Goal: Task Accomplishment & Management: Use online tool/utility

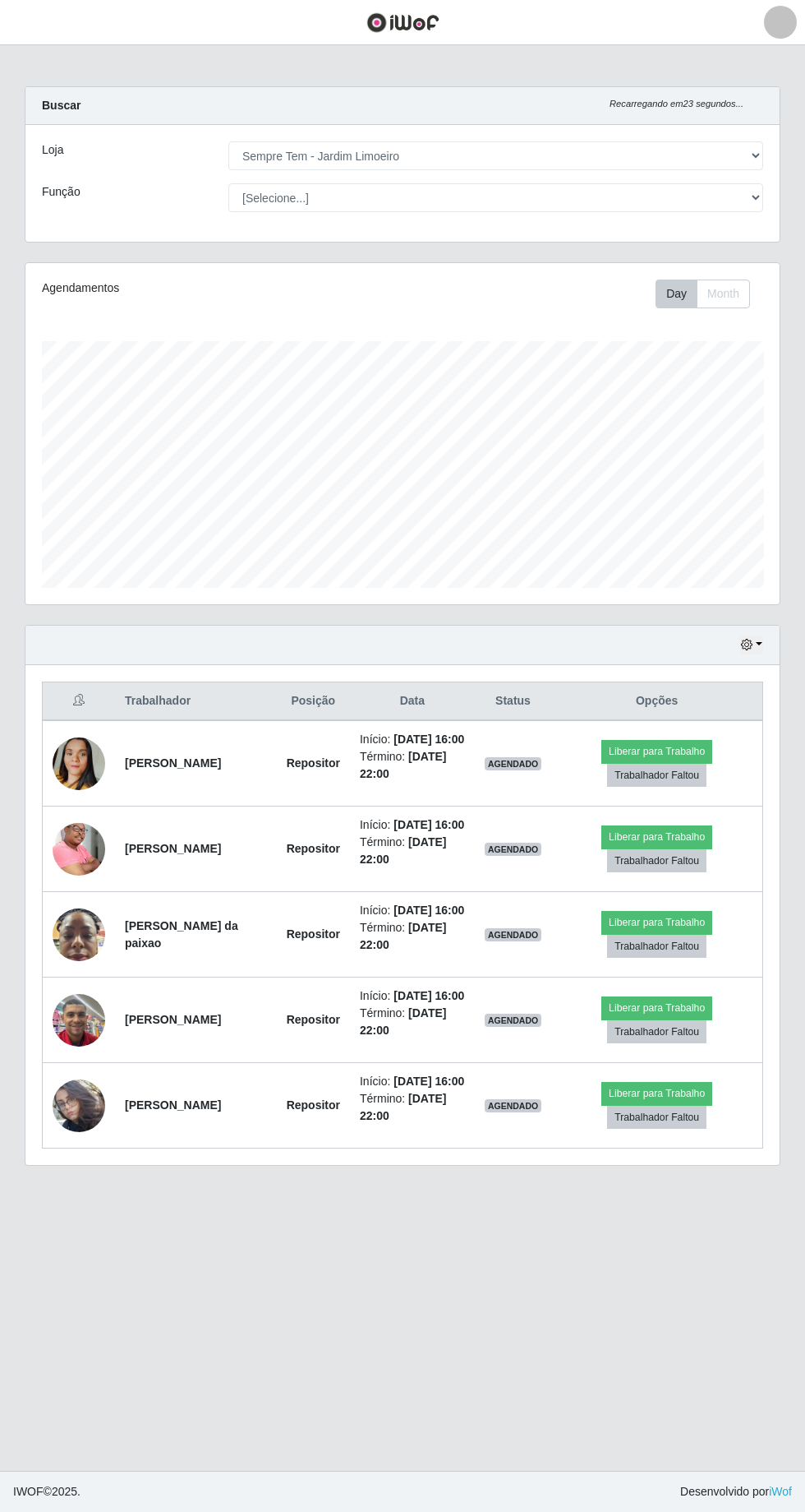
select select "508"
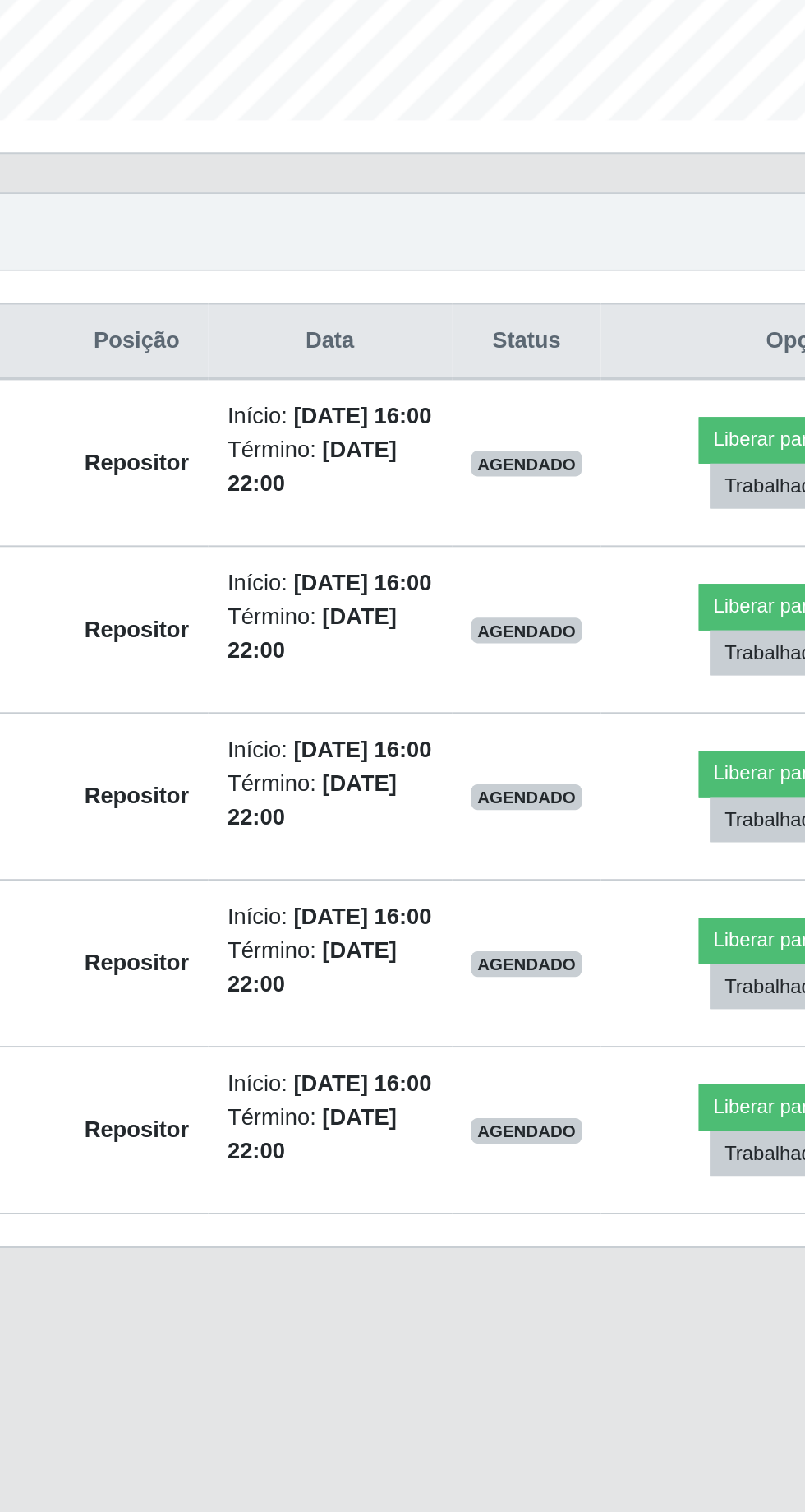
scroll to position [340, 754]
click at [633, 740] on button "Liberar para Trabalho" at bounding box center [657, 751] width 111 height 23
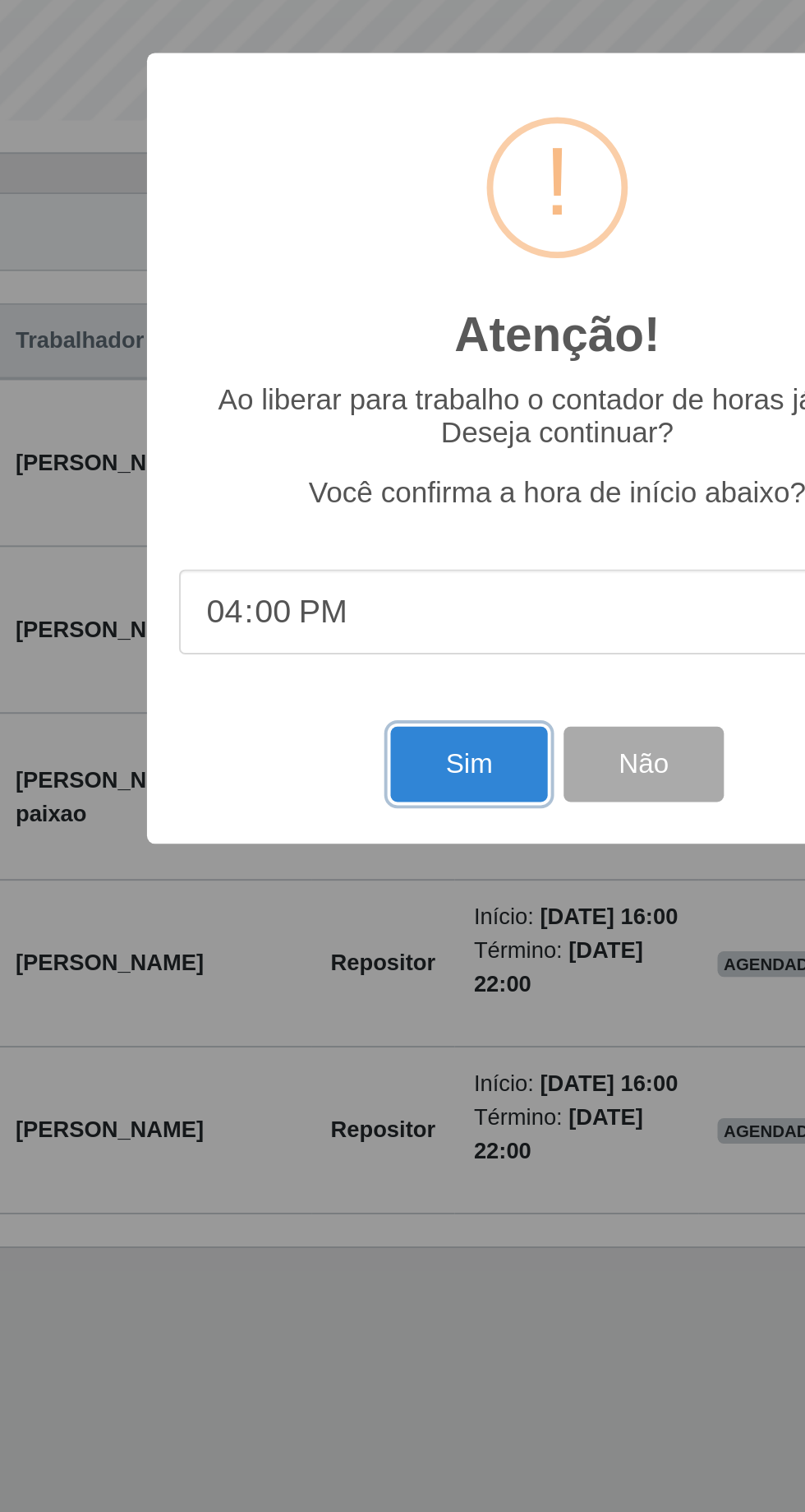
click at [355, 914] on button "Sim" at bounding box center [357, 918] width 80 height 39
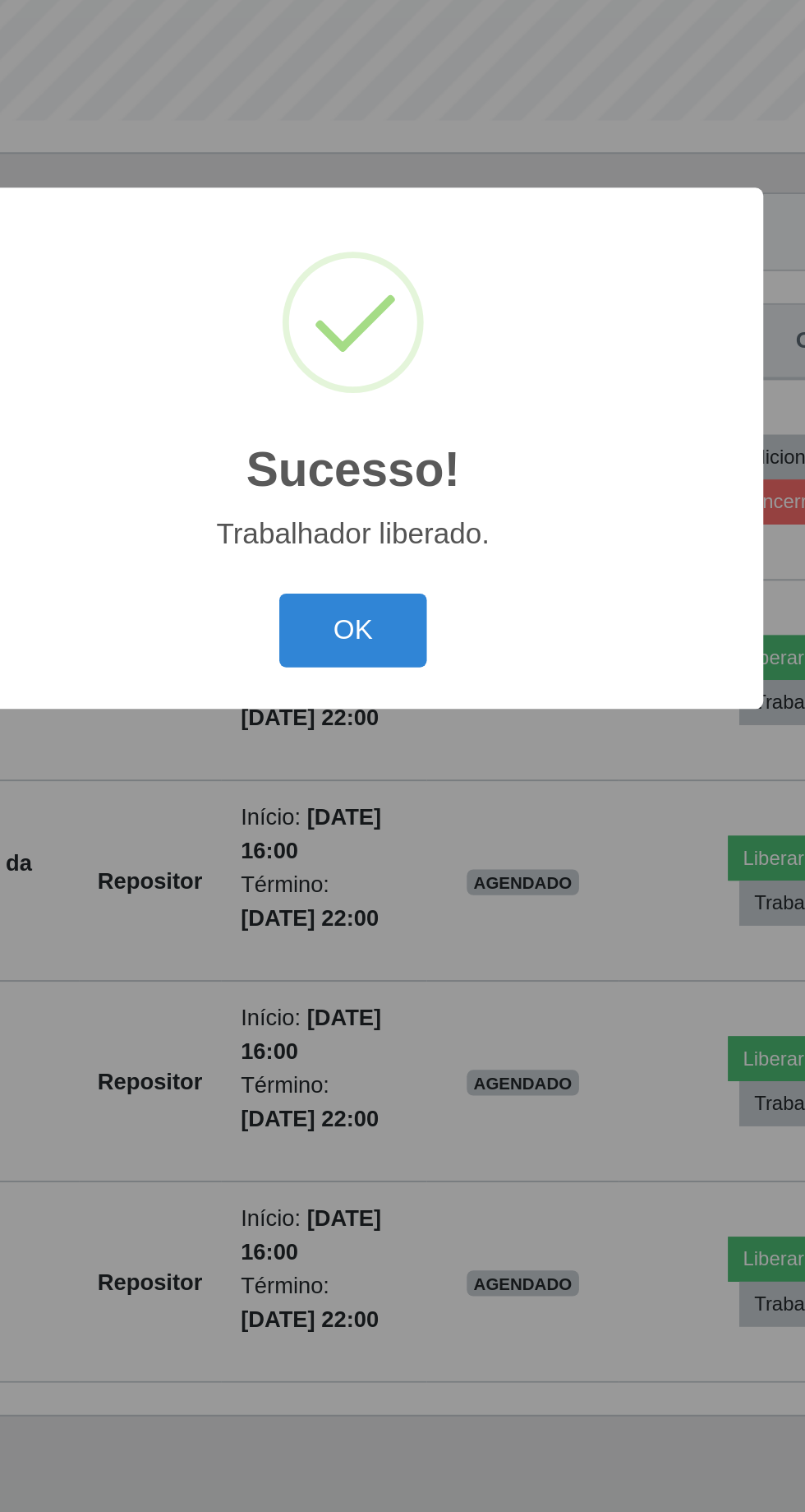
click at [395, 842] on button "OK" at bounding box center [402, 850] width 76 height 39
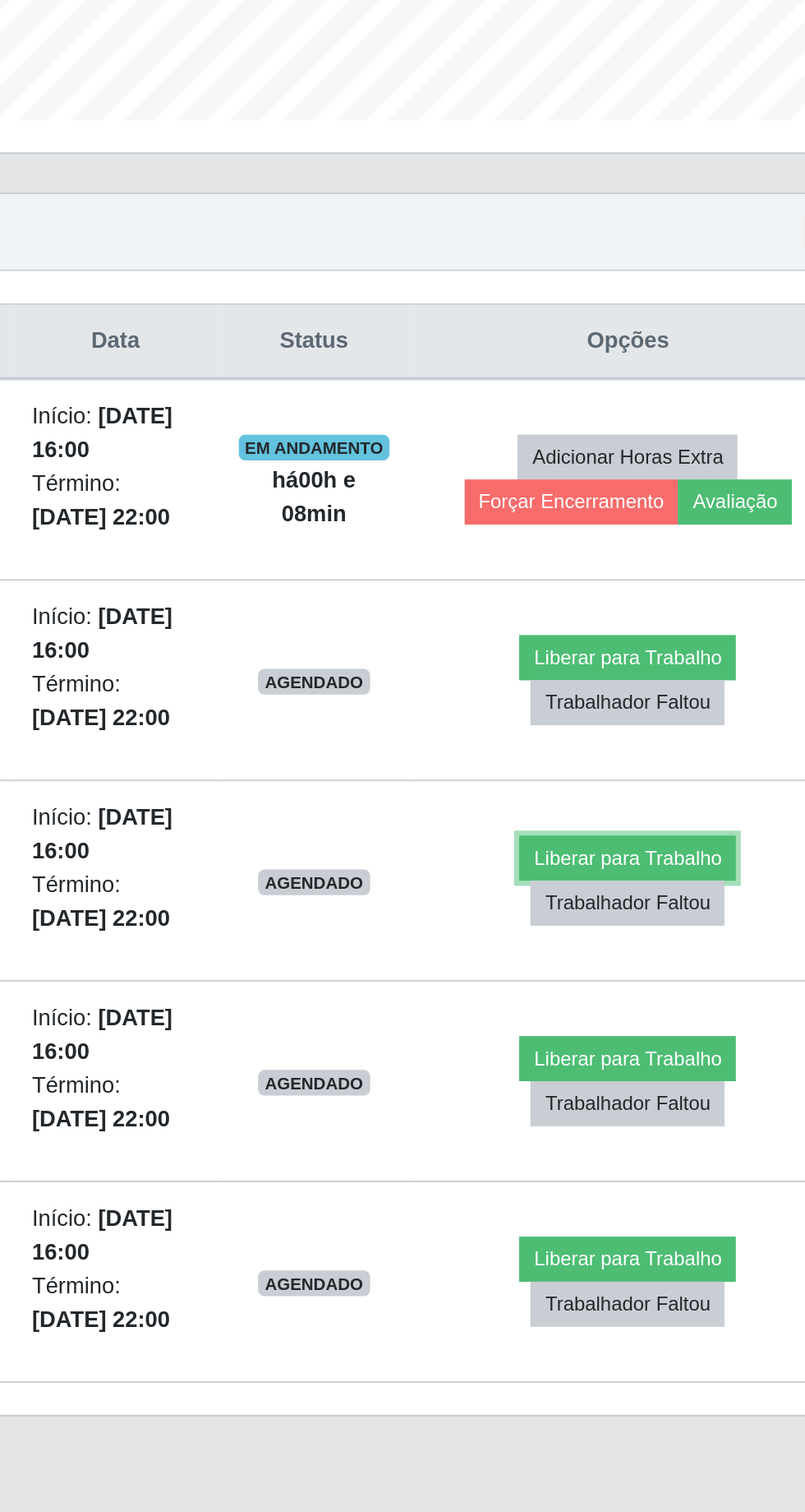
click at [644, 955] on button "Liberar para Trabalho" at bounding box center [650, 965] width 111 height 23
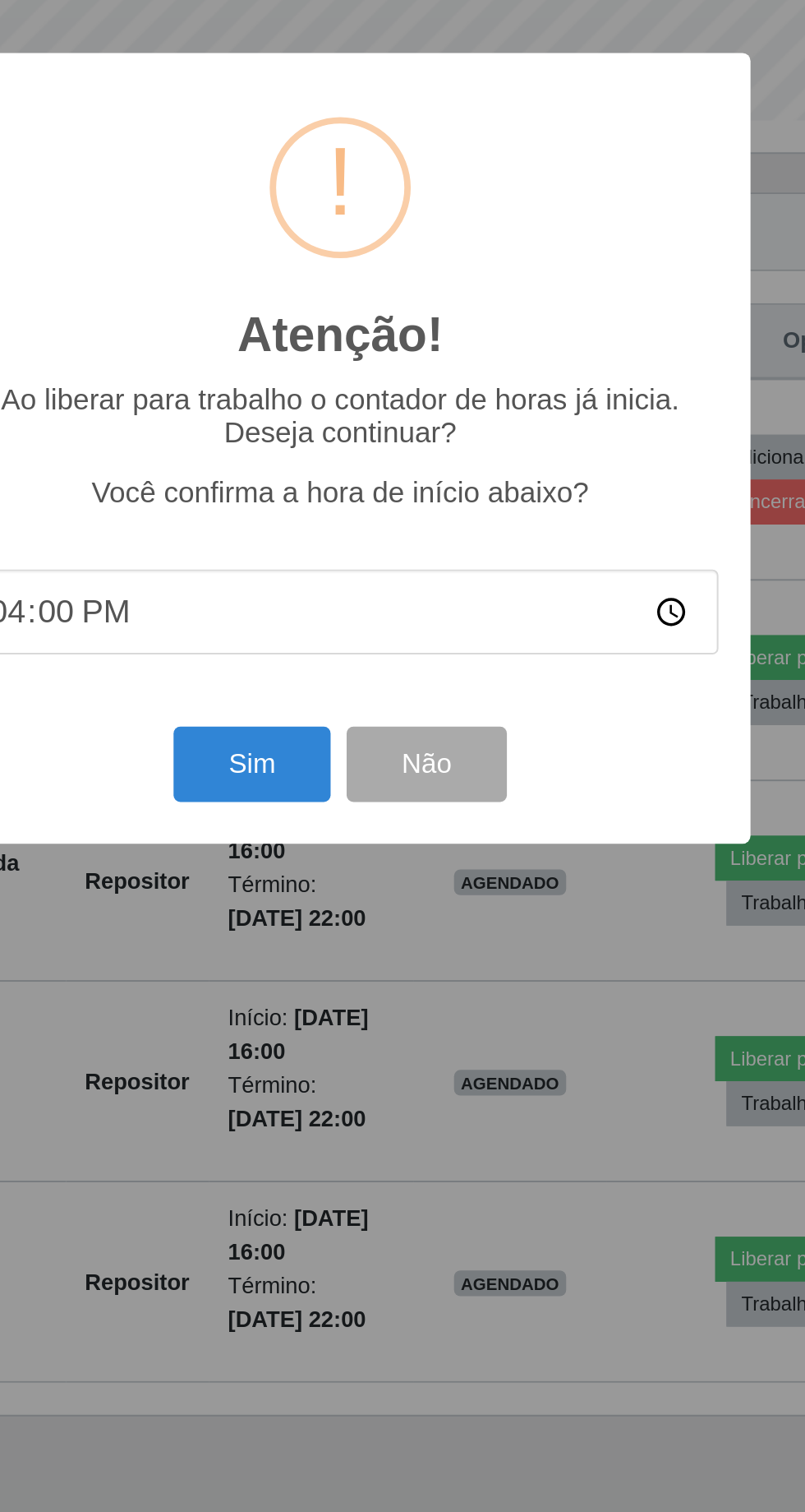
click at [583, 842] on input "16:00" at bounding box center [402, 840] width 388 height 43
type input "16:08"
click at [360, 911] on button "Sim" at bounding box center [357, 918] width 80 height 39
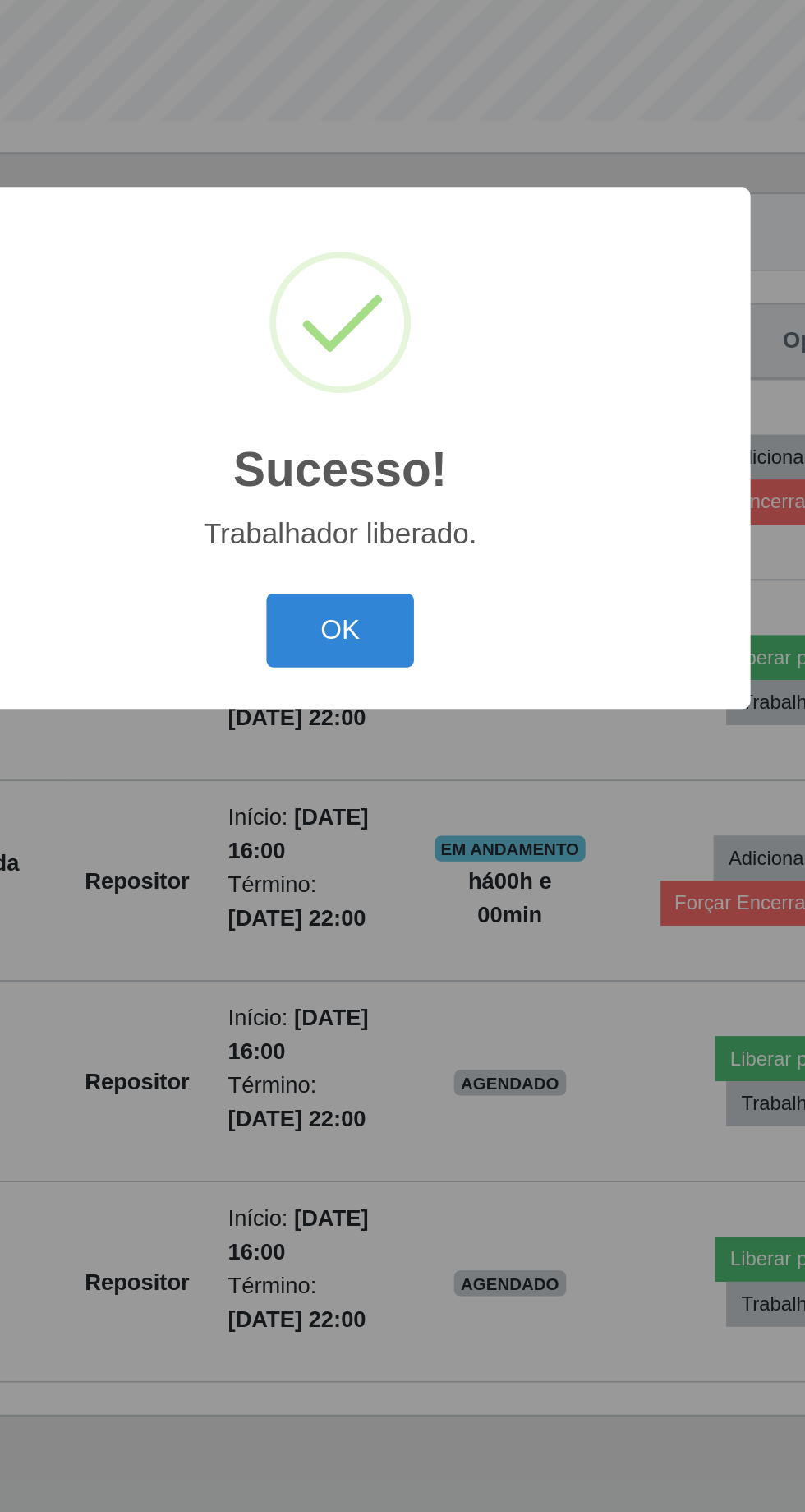
click at [415, 848] on button "OK" at bounding box center [402, 850] width 76 height 39
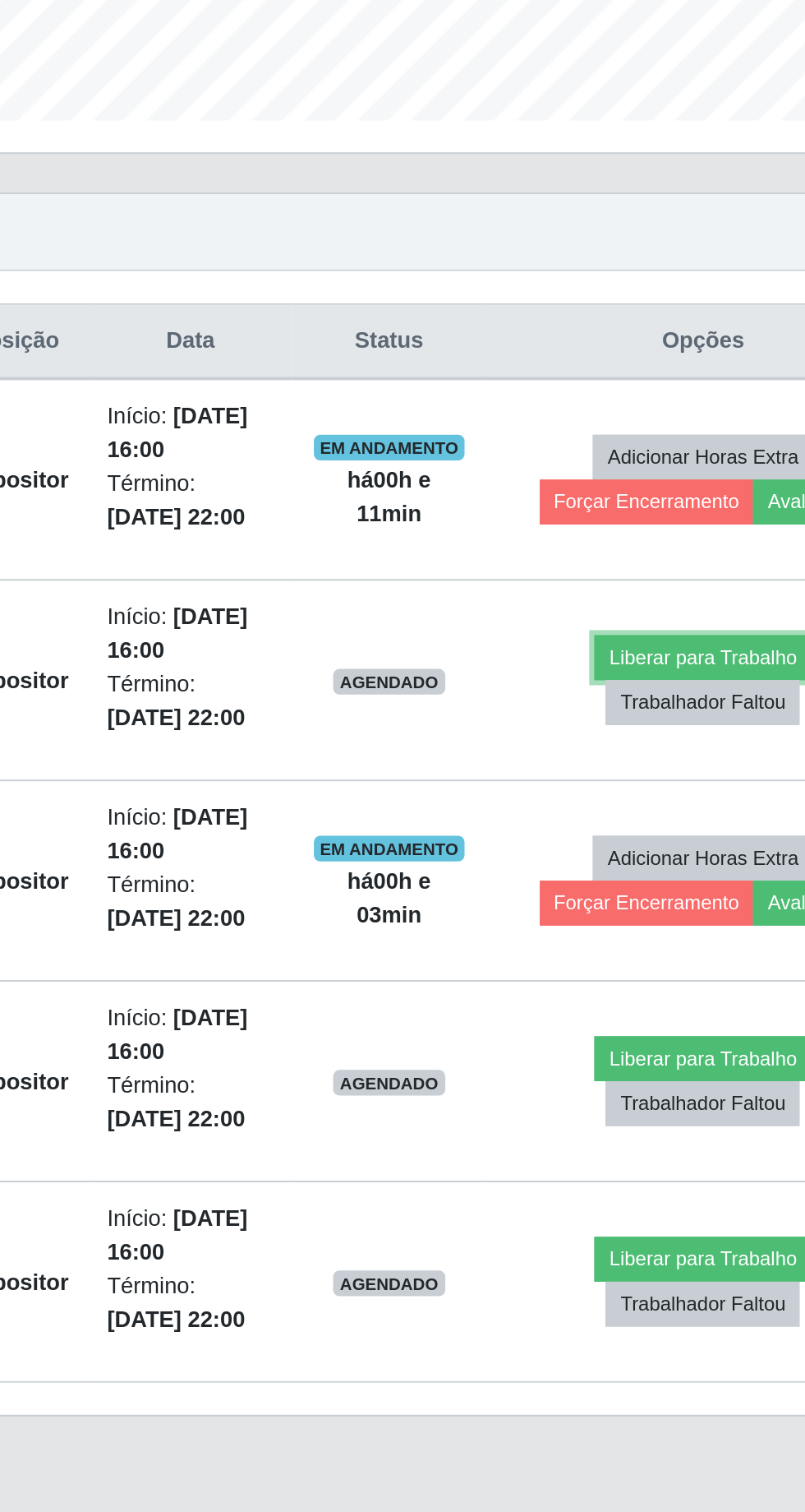
click at [665, 851] on button "Liberar para Trabalho" at bounding box center [650, 862] width 111 height 23
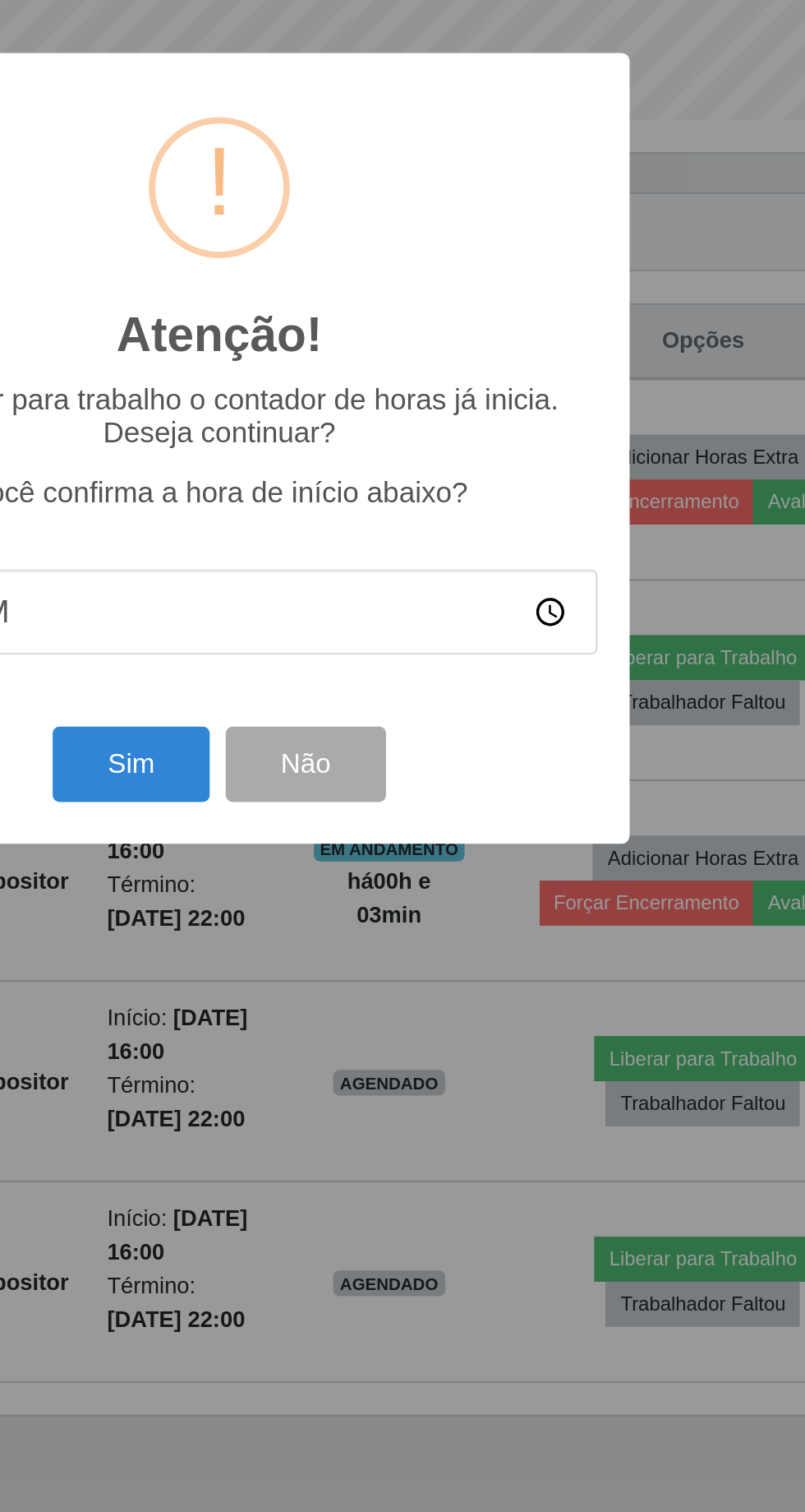
click at [583, 844] on input "16:00" at bounding box center [402, 840] width 388 height 43
type input "16:10"
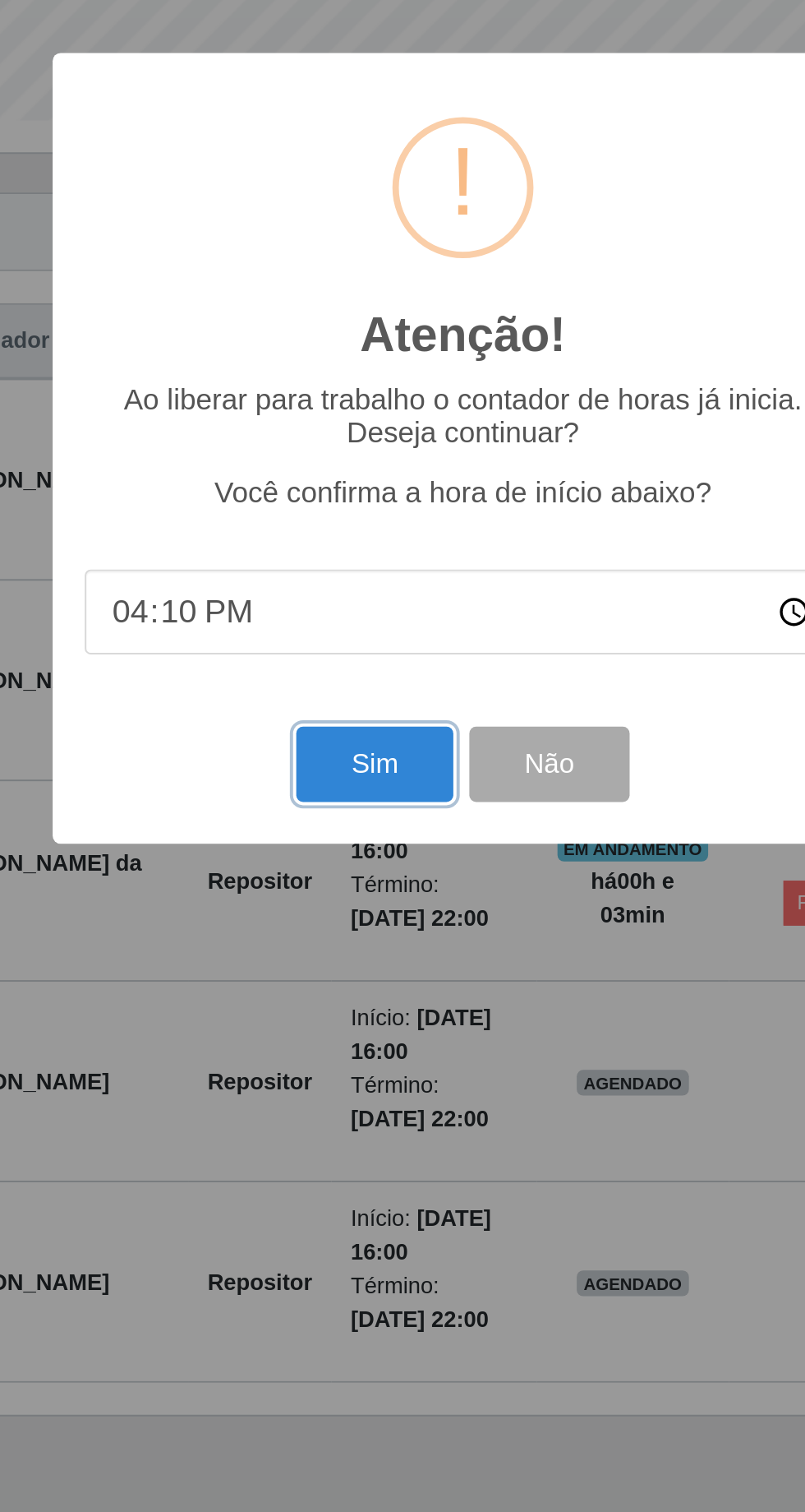
click at [353, 921] on button "Sim" at bounding box center [357, 918] width 80 height 39
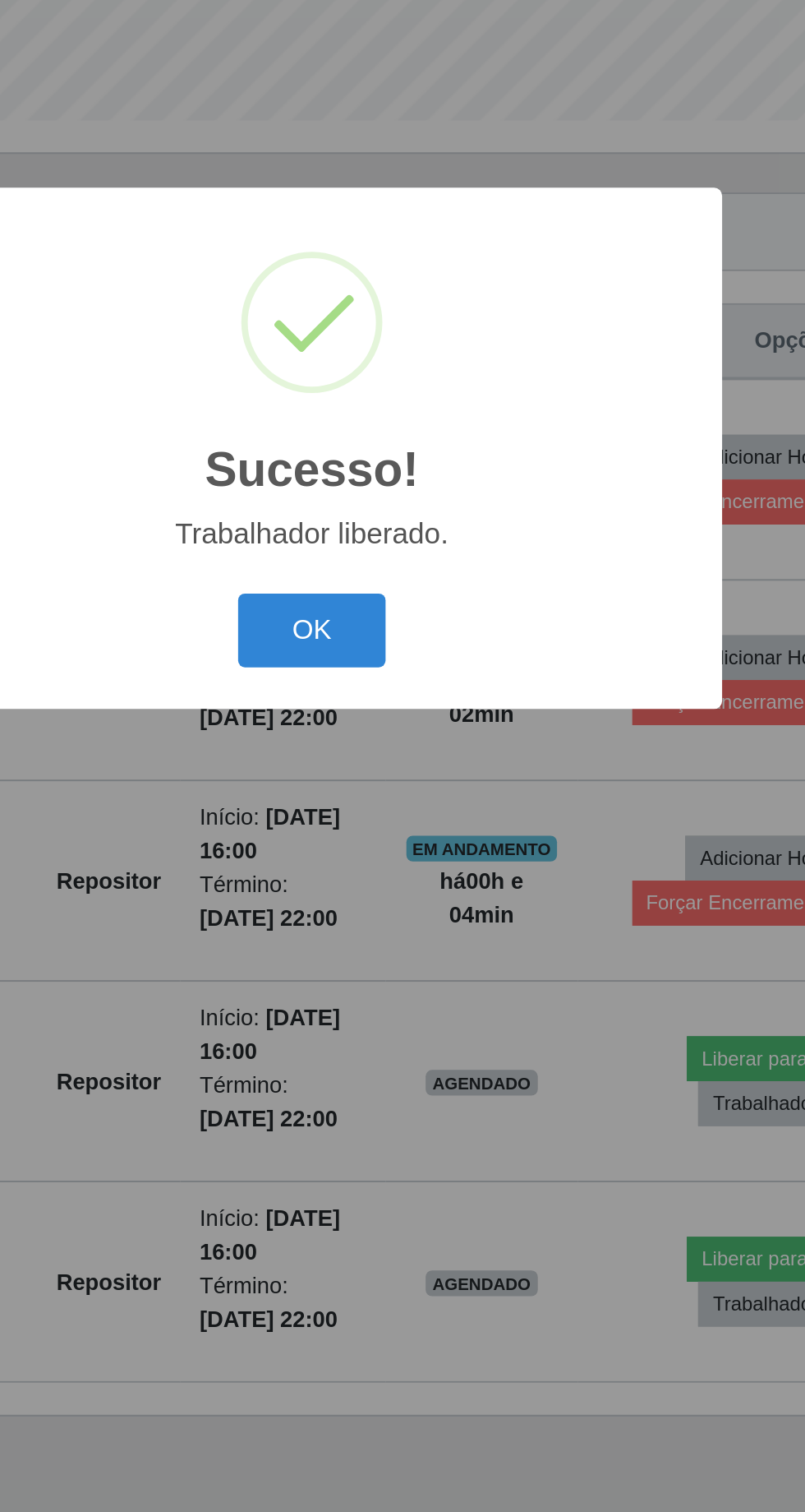
click at [412, 846] on button "OK" at bounding box center [402, 850] width 76 height 39
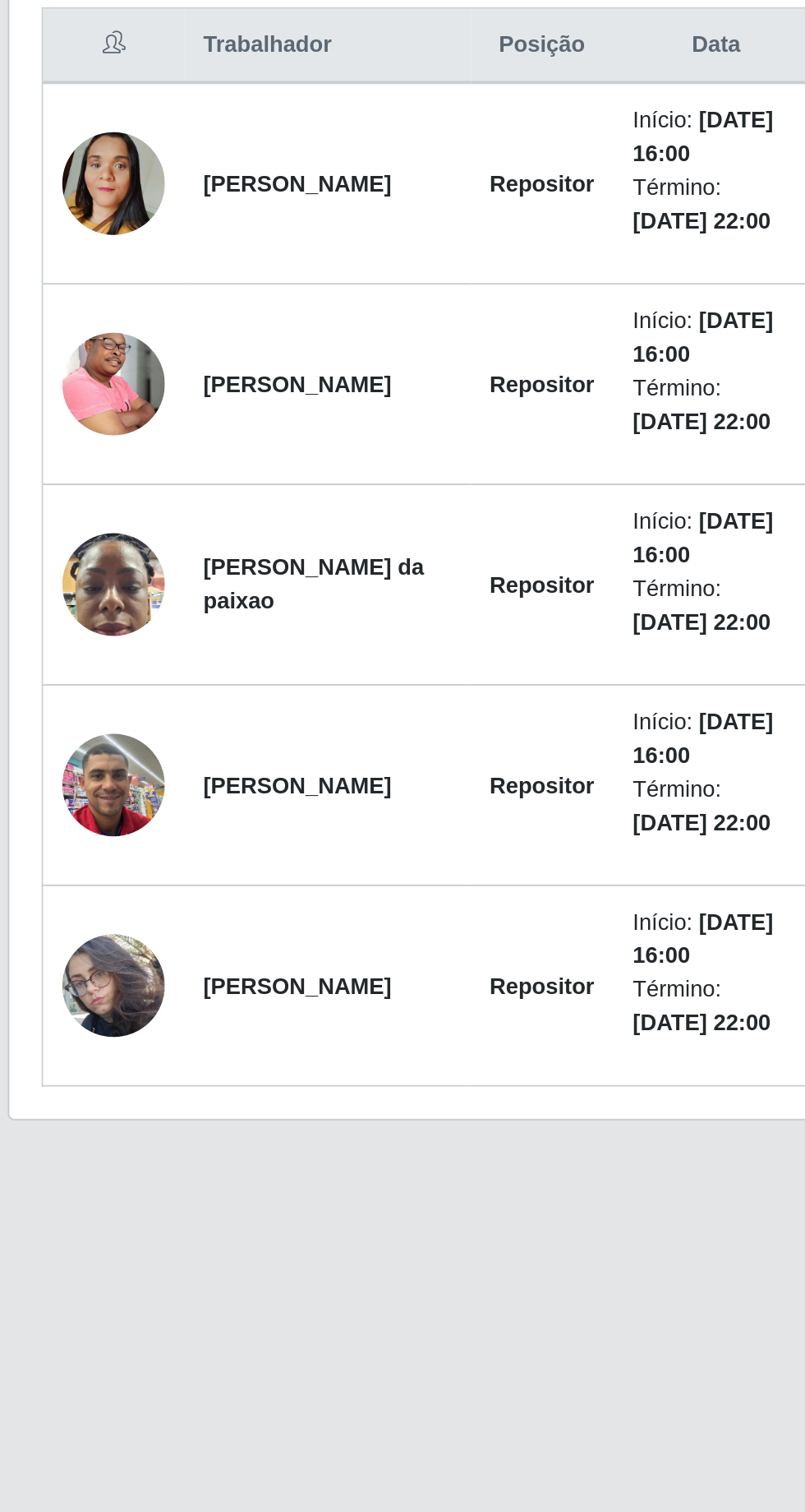
scroll to position [11, 0]
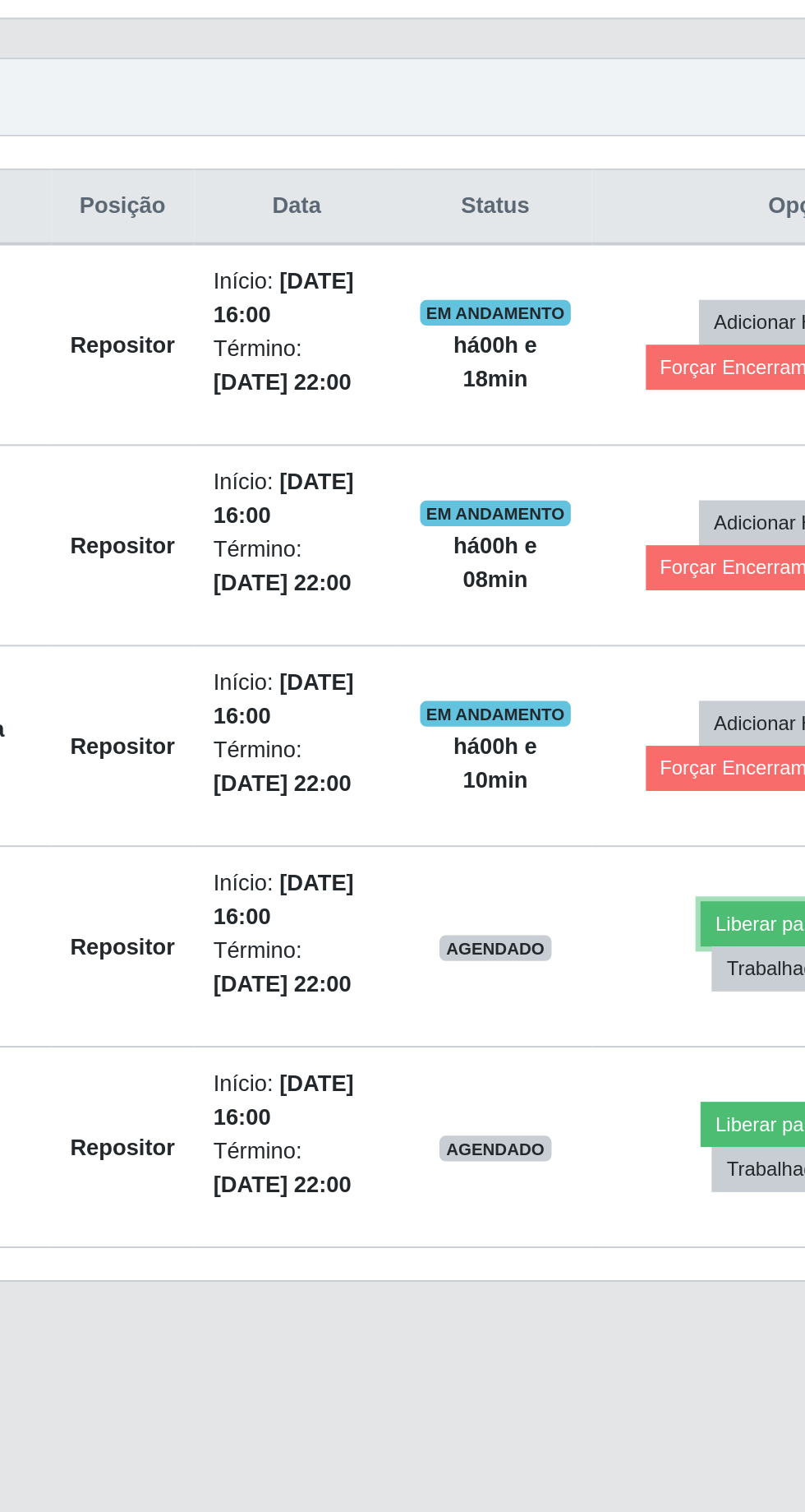
click at [630, 1057] on button "Liberar para Trabalho" at bounding box center [650, 1068] width 111 height 23
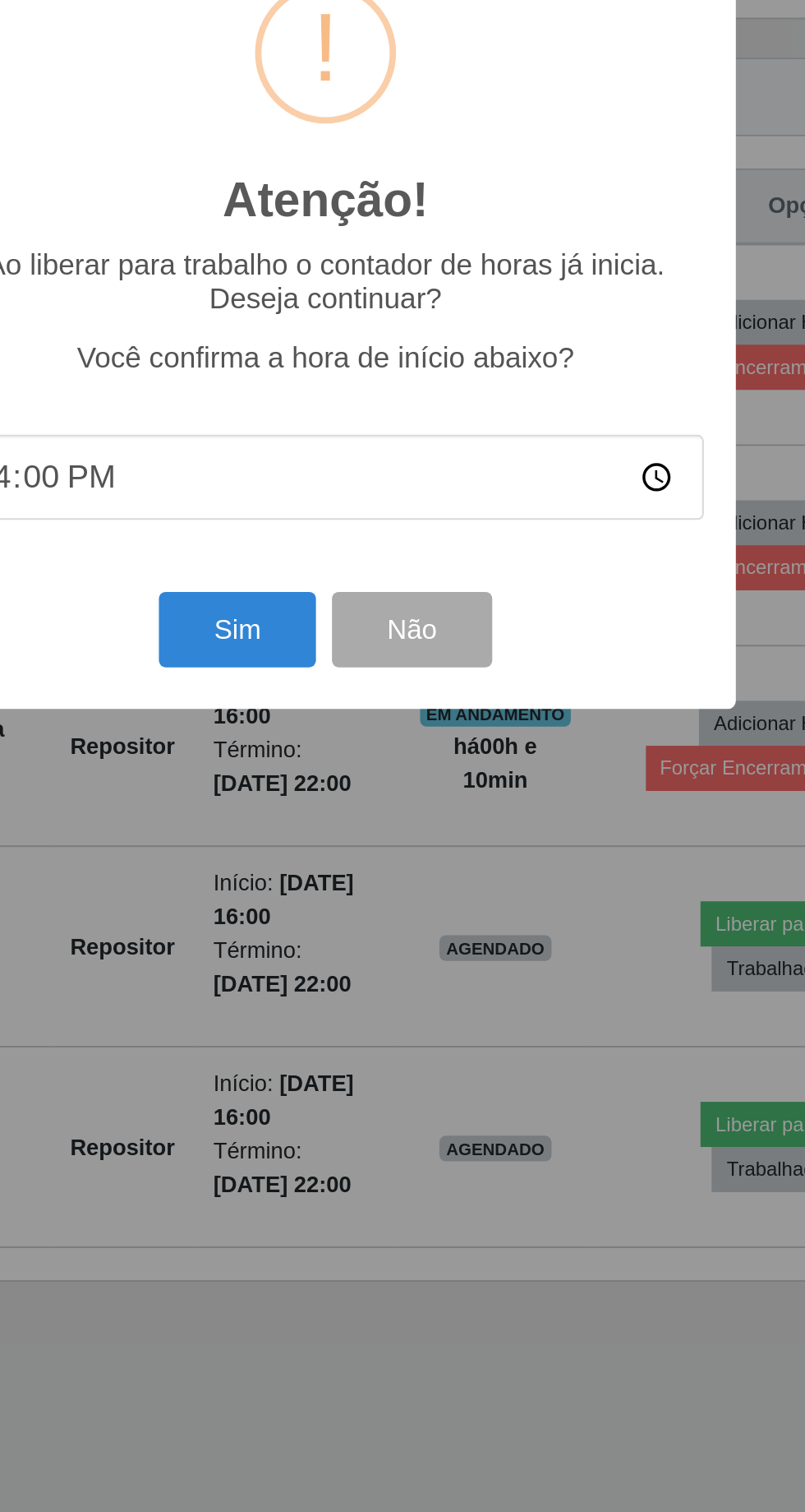
click at [589, 840] on input "16:00" at bounding box center [402, 840] width 388 height 43
type input "16:10"
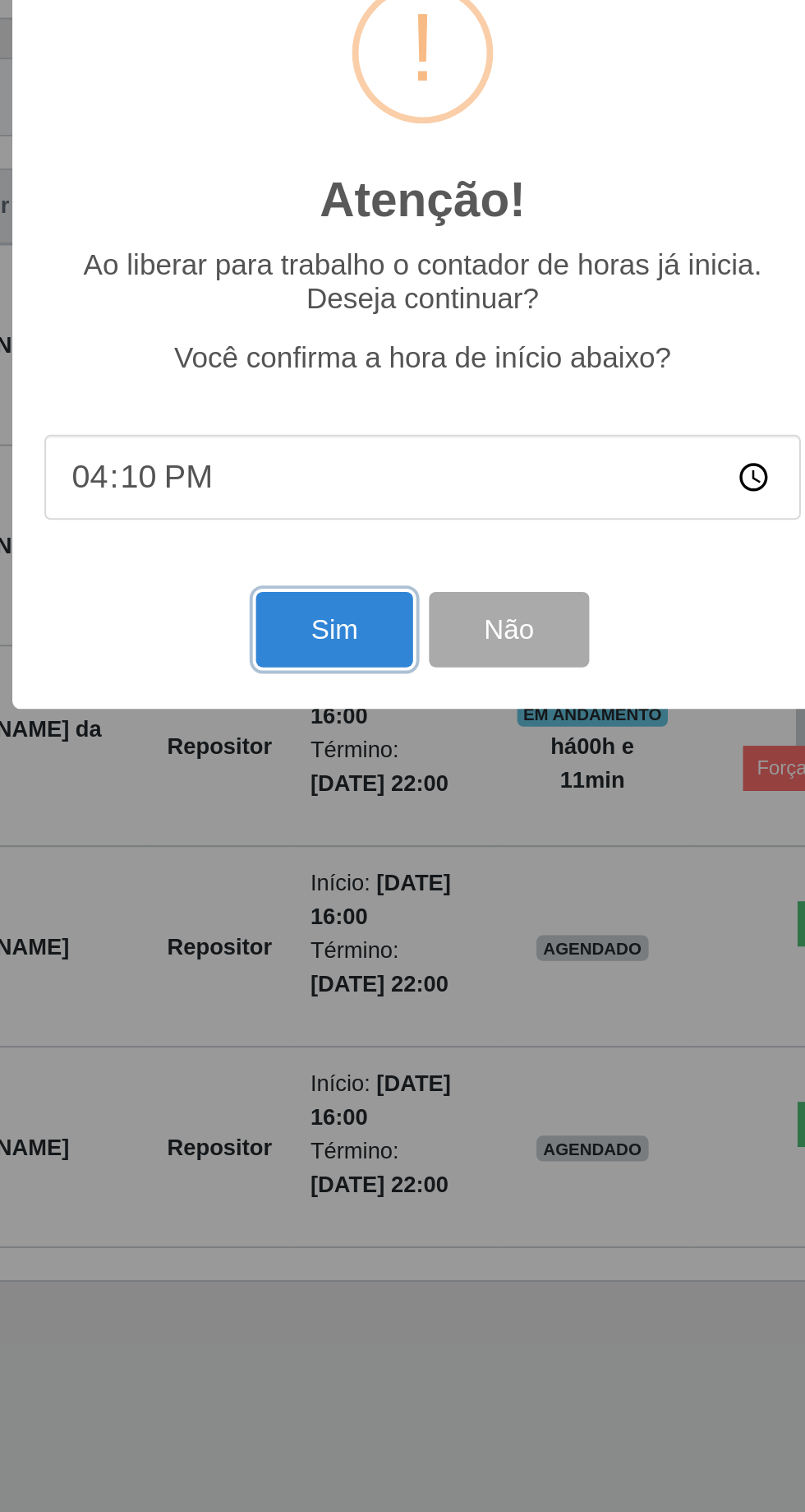
click at [354, 912] on button "Sim" at bounding box center [357, 918] width 80 height 39
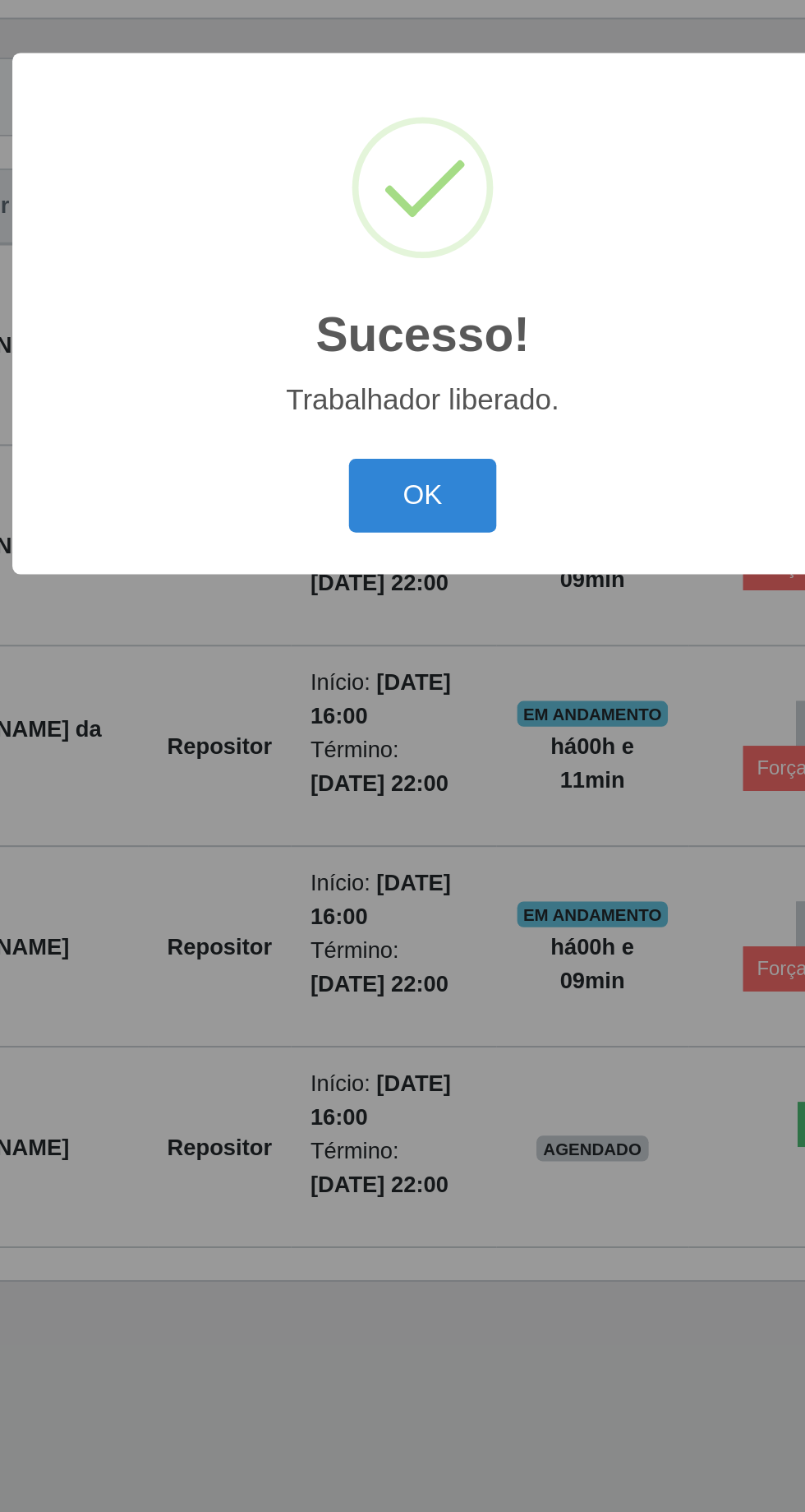
click at [411, 834] on button "OK" at bounding box center [402, 850] width 76 height 39
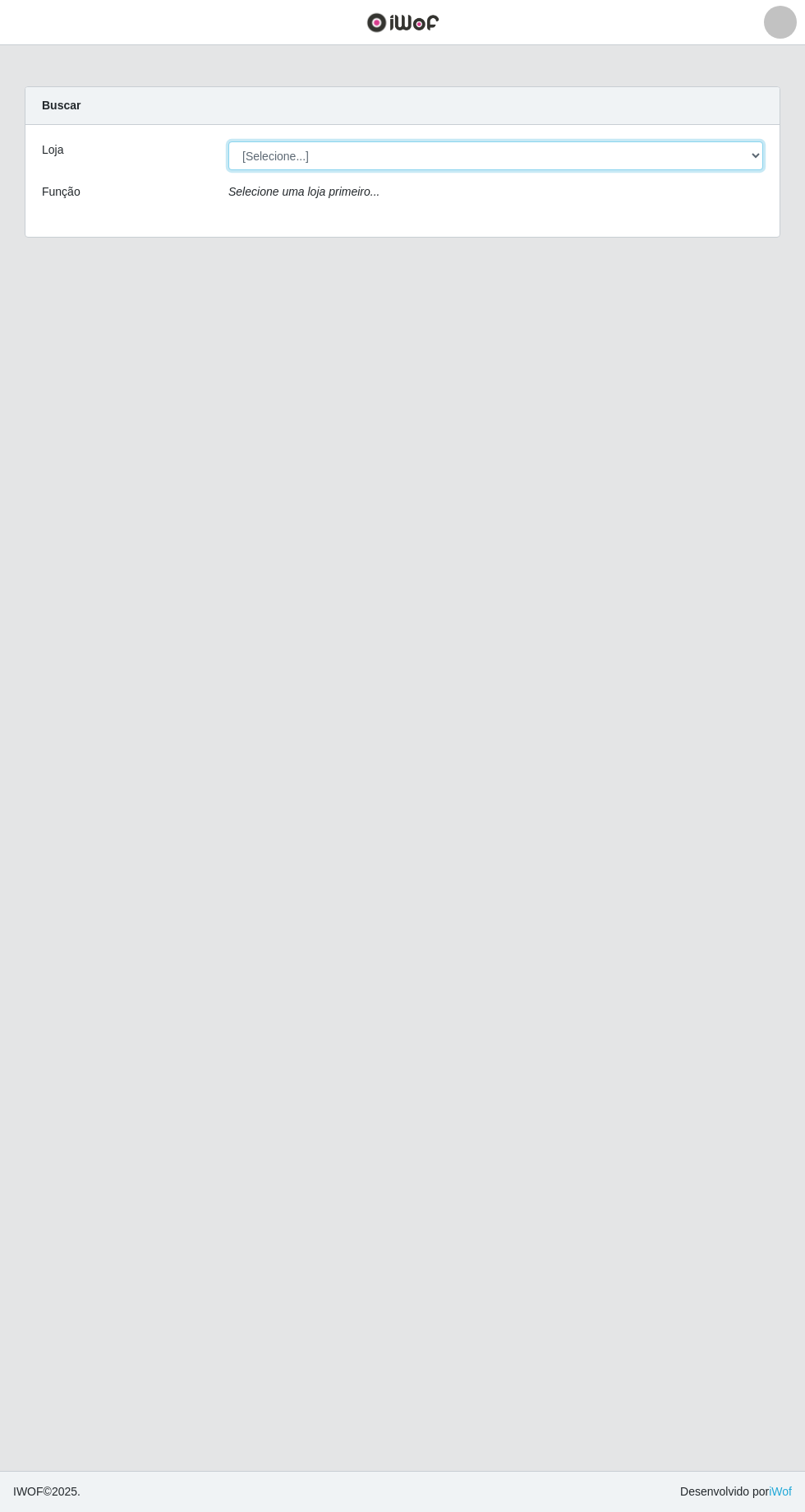
click at [742, 148] on select "[Selecione...] [GEOGRAPHIC_DATA] - [GEOGRAPHIC_DATA] [GEOGRAPHIC_DATA] - [GEOGR…" at bounding box center [496, 156] width 535 height 29
select select "508"
click at [229, 141] on select "[Selecione...] [GEOGRAPHIC_DATA] - [GEOGRAPHIC_DATA] [GEOGRAPHIC_DATA] - [GEOGR…" at bounding box center [496, 156] width 535 height 29
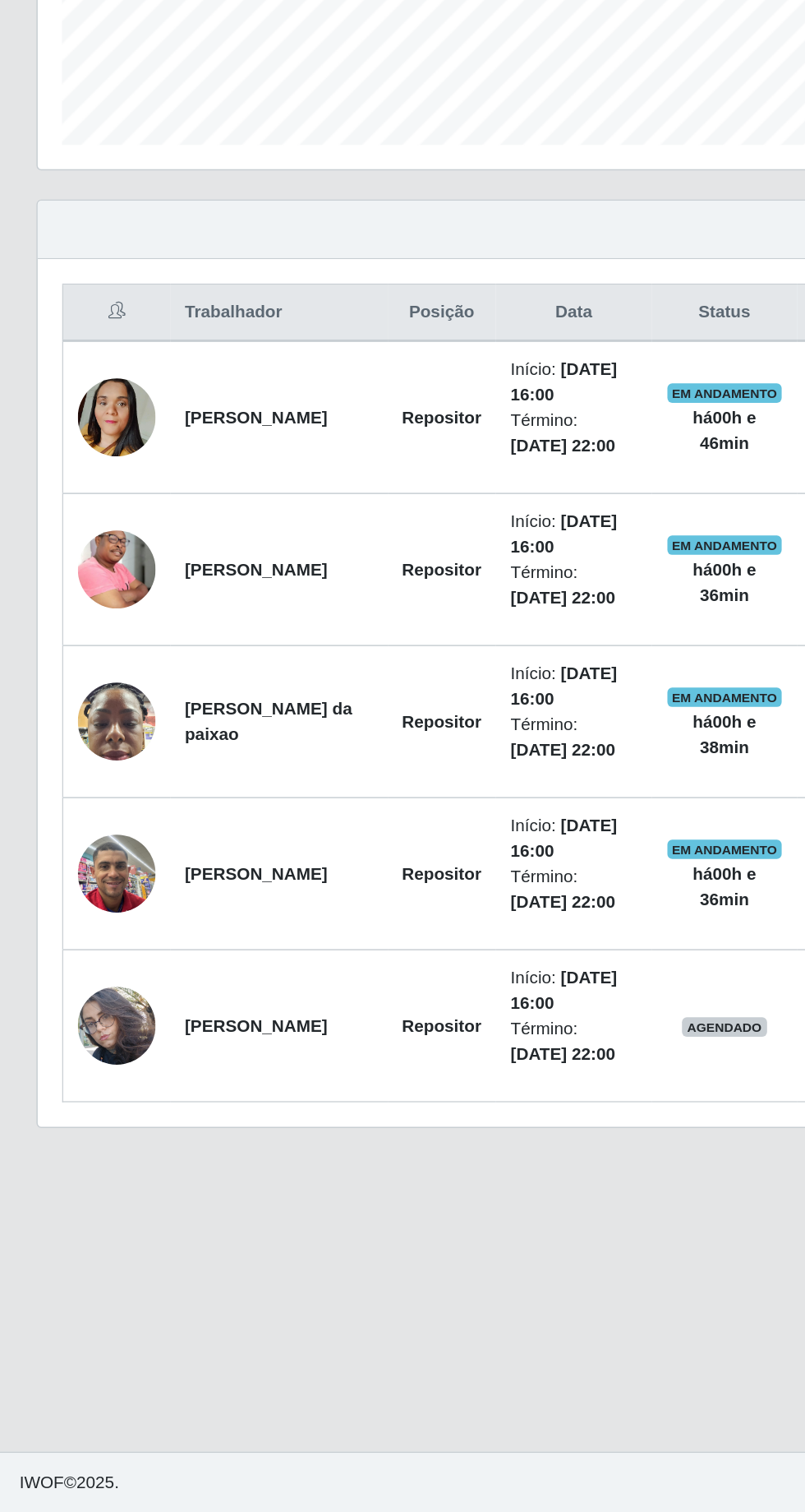
scroll to position [8, 0]
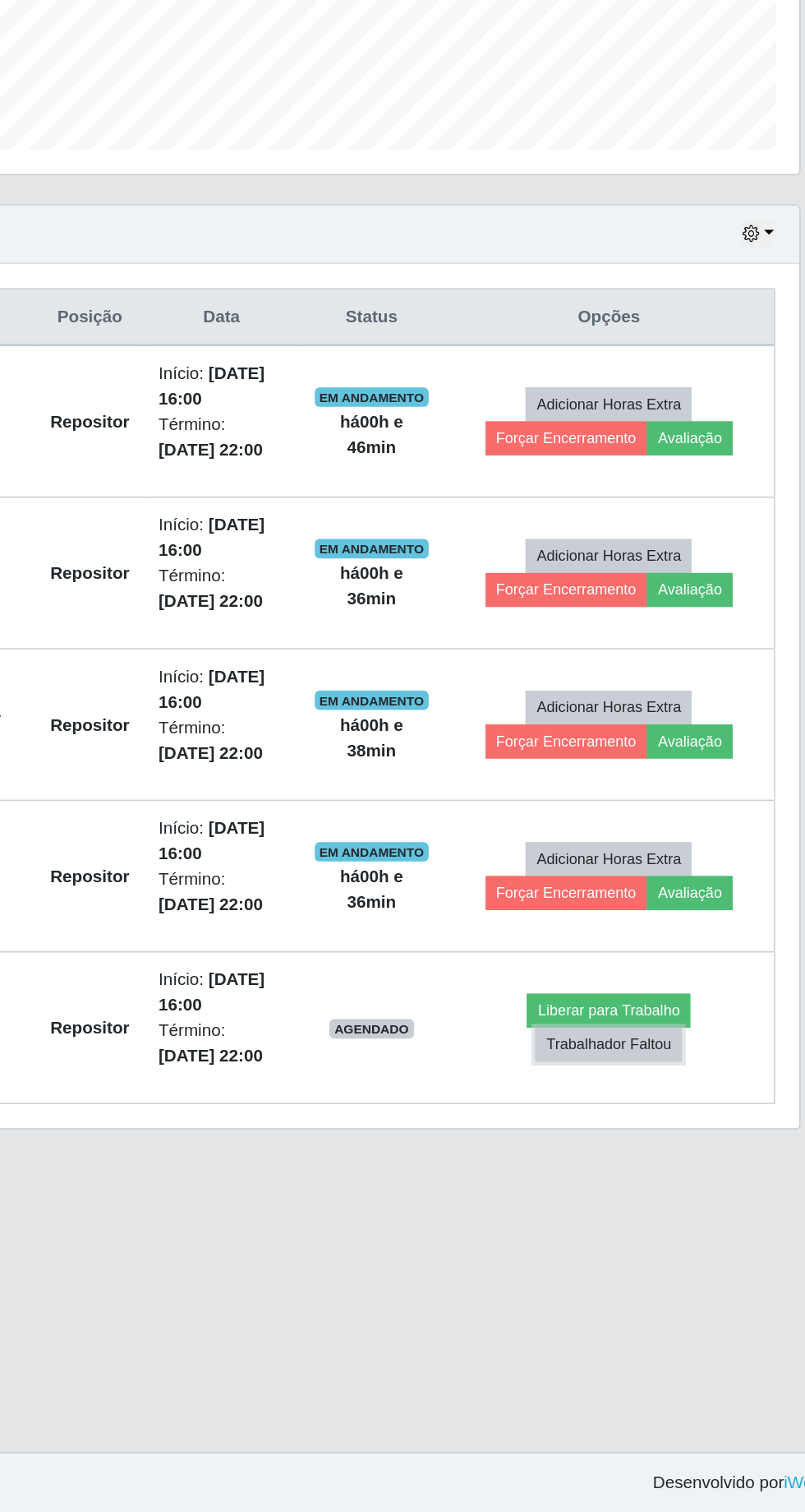
click at [661, 1183] on button "Trabalhador Faltou" at bounding box center [650, 1193] width 99 height 23
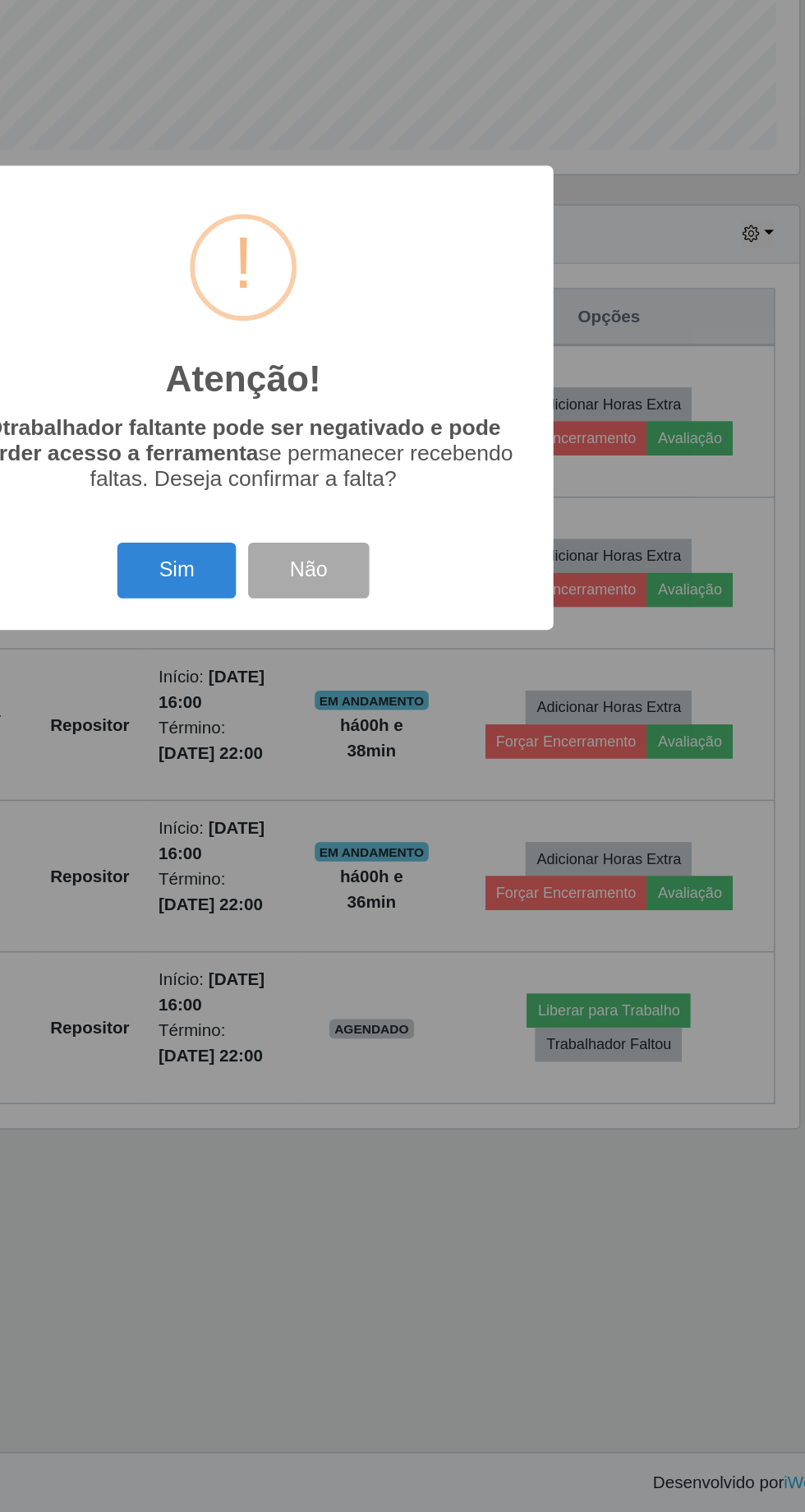
click at [356, 869] on button "Sim" at bounding box center [357, 873] width 80 height 39
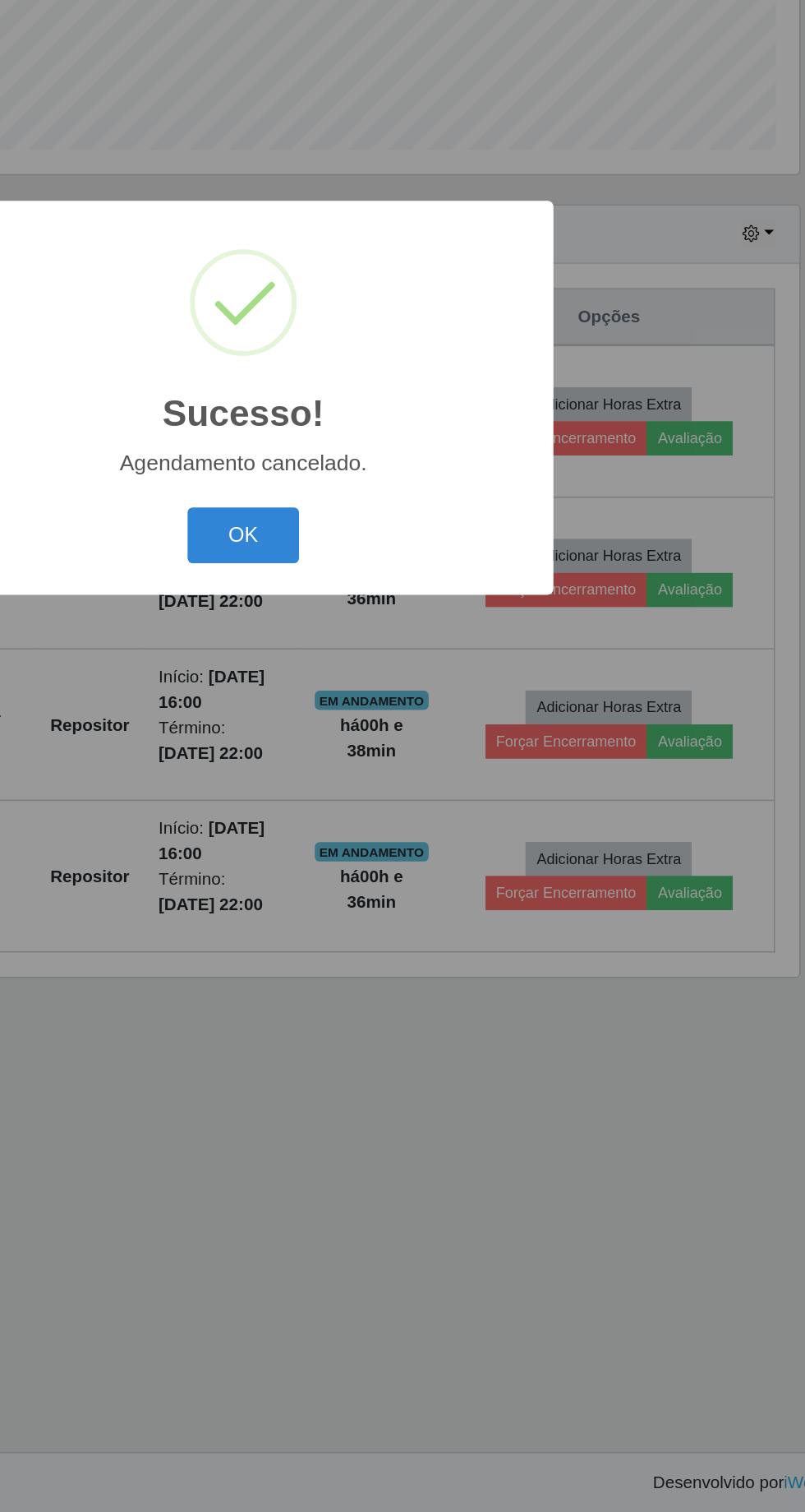
click at [412, 847] on button "OK" at bounding box center [402, 850] width 76 height 39
